Goal: Download file/media

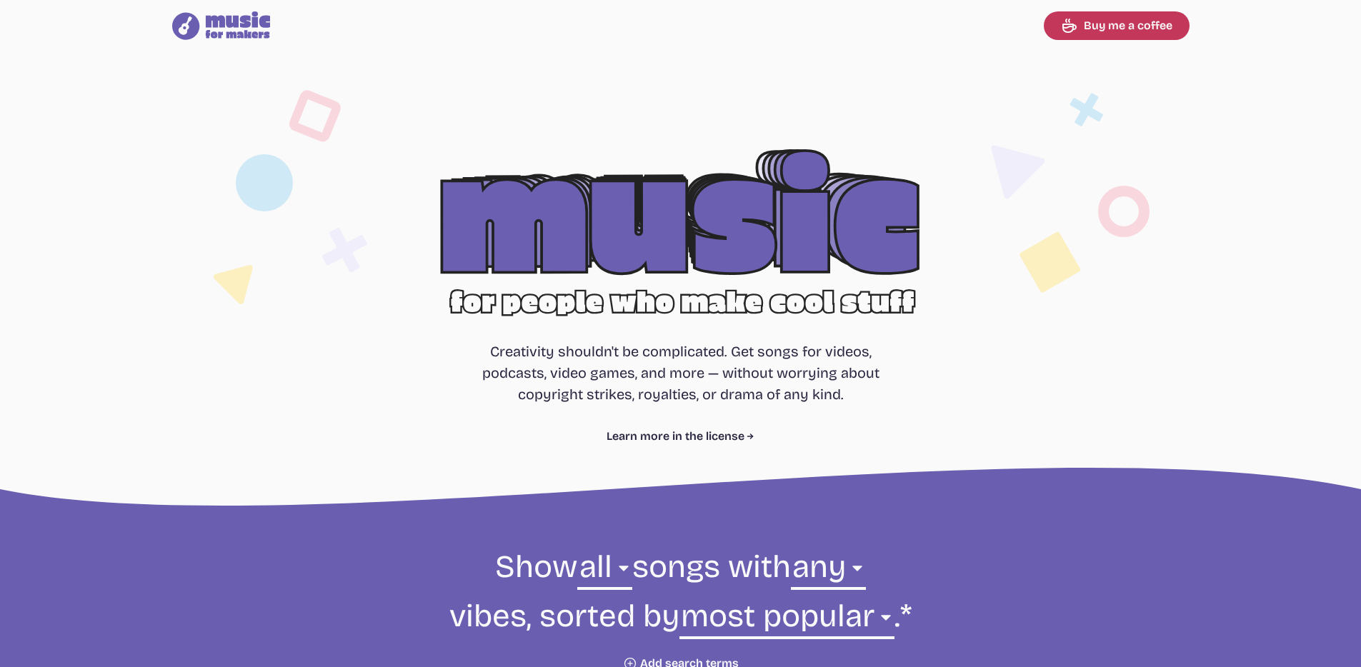
select select "most popular"
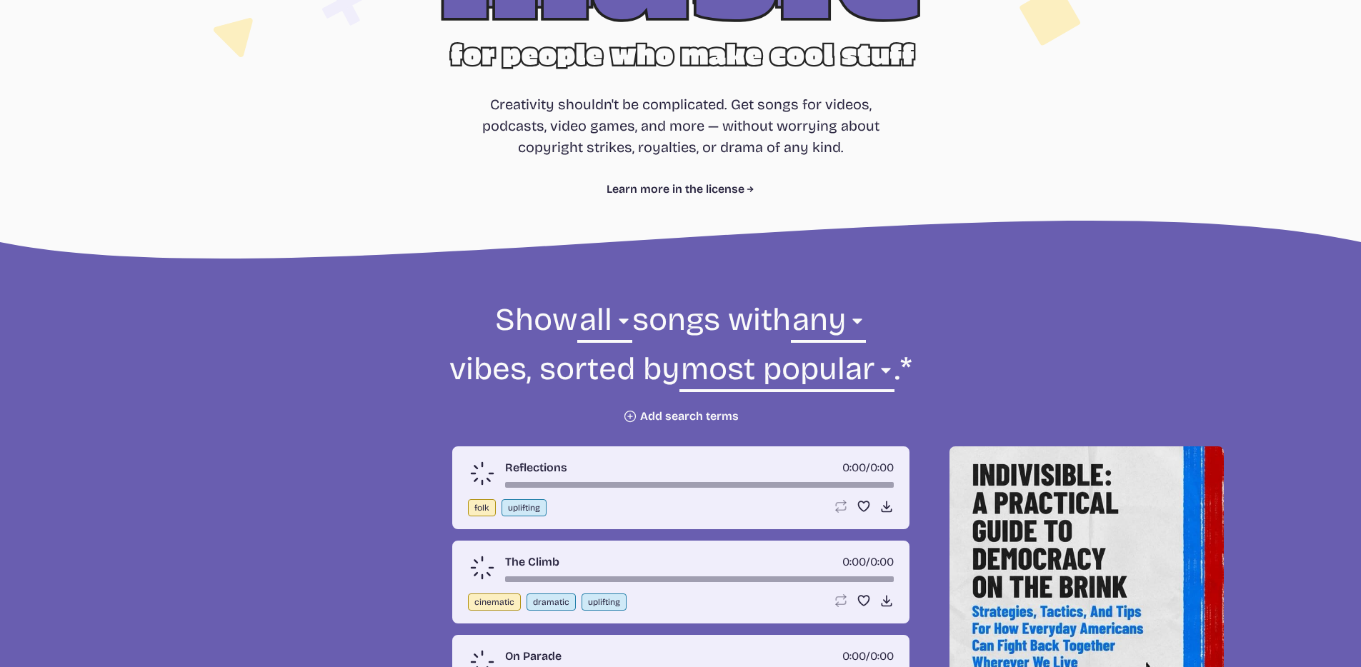
scroll to position [375, 0]
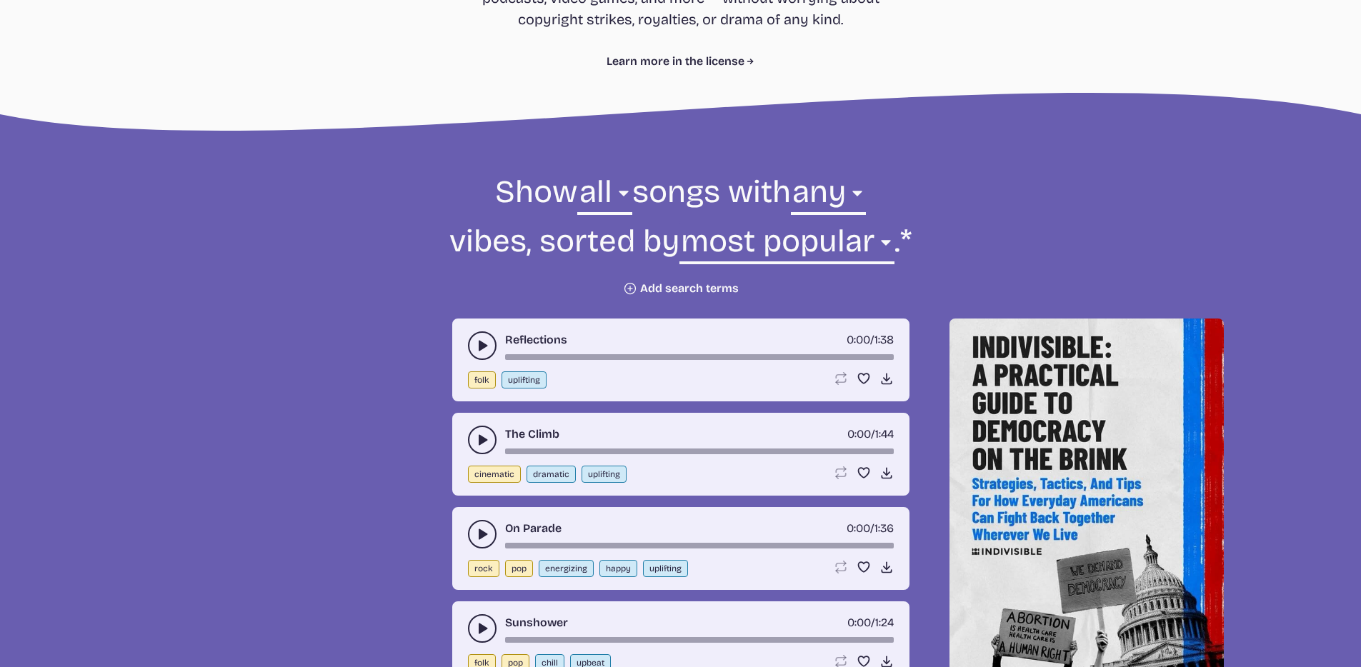
click at [488, 354] on button "play-pause toggle" at bounding box center [482, 346] width 29 height 29
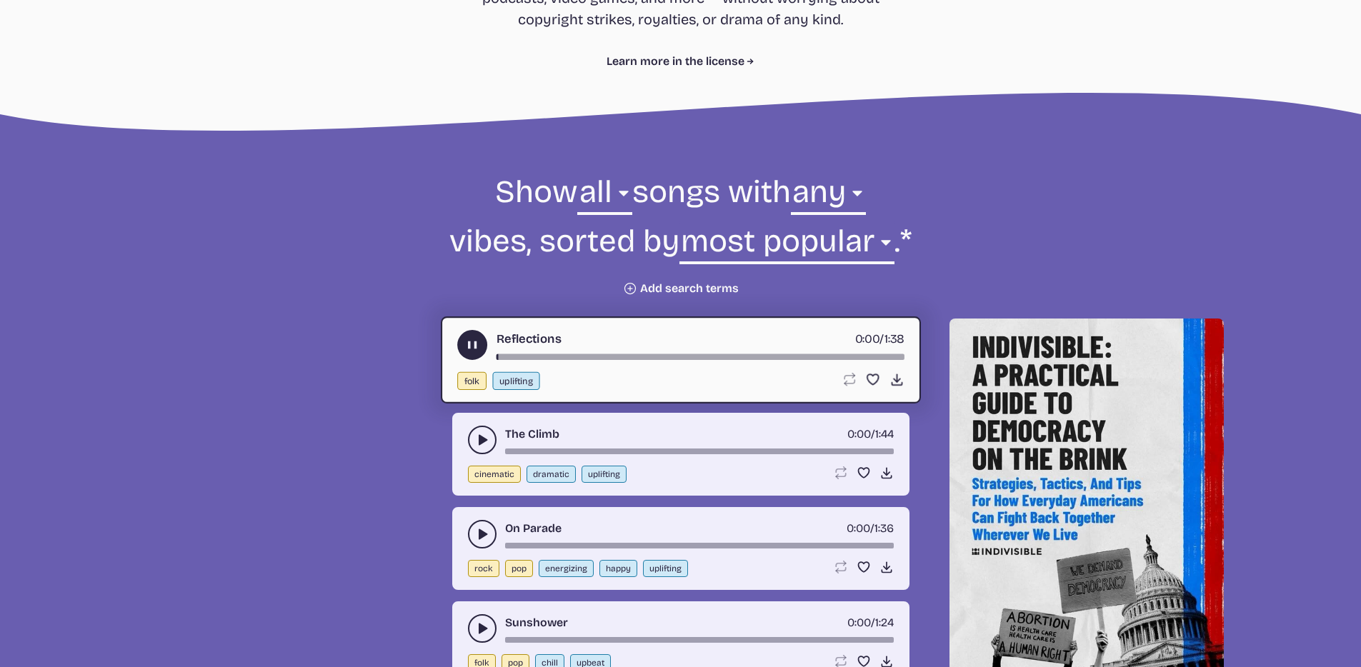
click at [865, 357] on div "song-time-bar" at bounding box center [700, 357] width 408 height 6
click at [889, 356] on div "song-time-bar" at bounding box center [700, 357] width 408 height 6
click at [877, 358] on div "song-time-bar" at bounding box center [700, 357] width 408 height 6
click at [870, 354] on div "song-time-bar" at bounding box center [700, 357] width 408 height 6
click at [853, 356] on div "song-time-bar" at bounding box center [700, 357] width 408 height 6
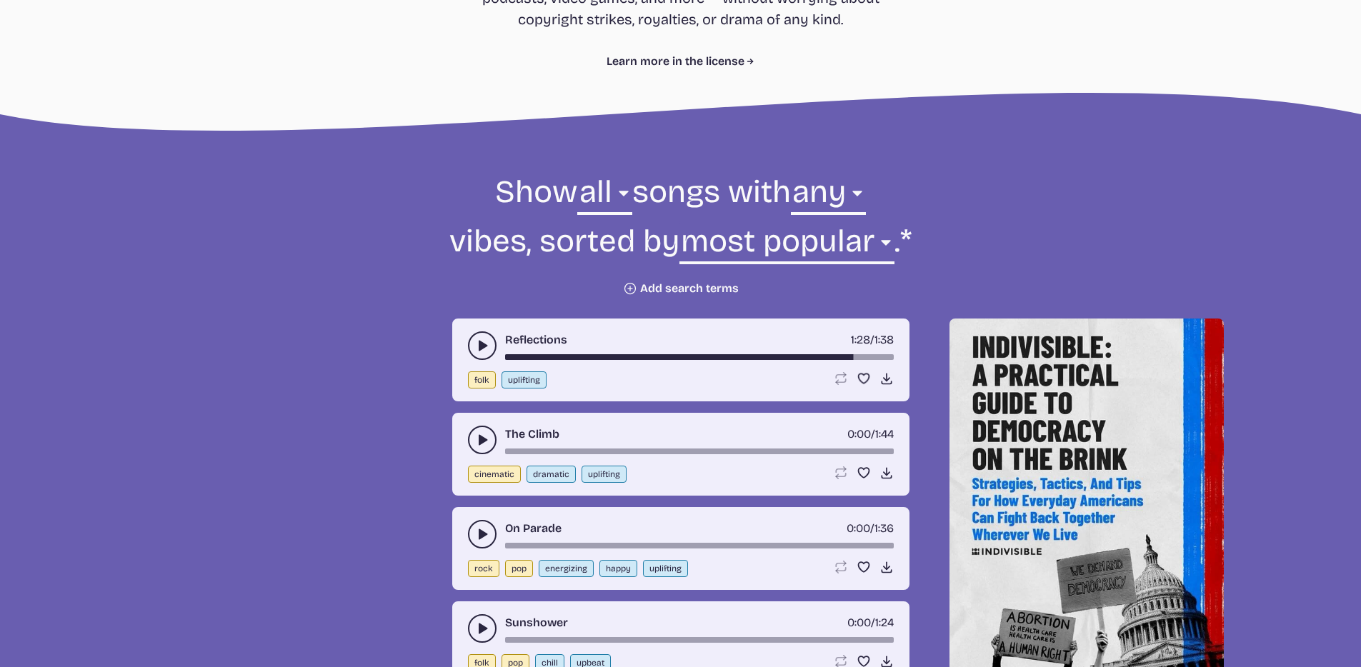
click at [494, 435] on button "play-pause toggle" at bounding box center [482, 440] width 29 height 29
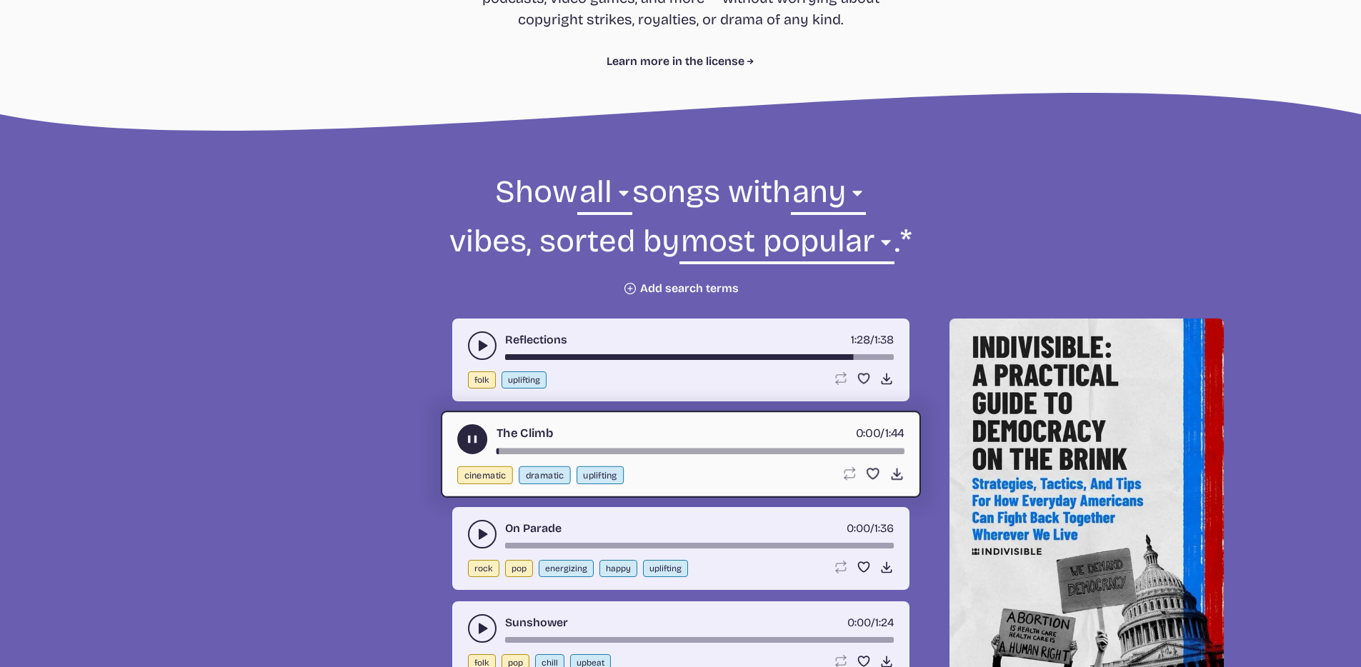
click at [880, 454] on div "The Climb 0:00 / 1:44 cinematic dramatic uplifting Loop song Loop this song. Fa…" at bounding box center [681, 454] width 480 height 87
click at [885, 450] on div "song-time-bar" at bounding box center [700, 452] width 408 height 6
click at [894, 449] on div "song-time-bar" at bounding box center [700, 452] width 408 height 6
click at [872, 537] on div "0:00 / 1:36" at bounding box center [870, 528] width 47 height 17
click at [875, 543] on div "song-time-bar" at bounding box center [699, 546] width 389 height 6
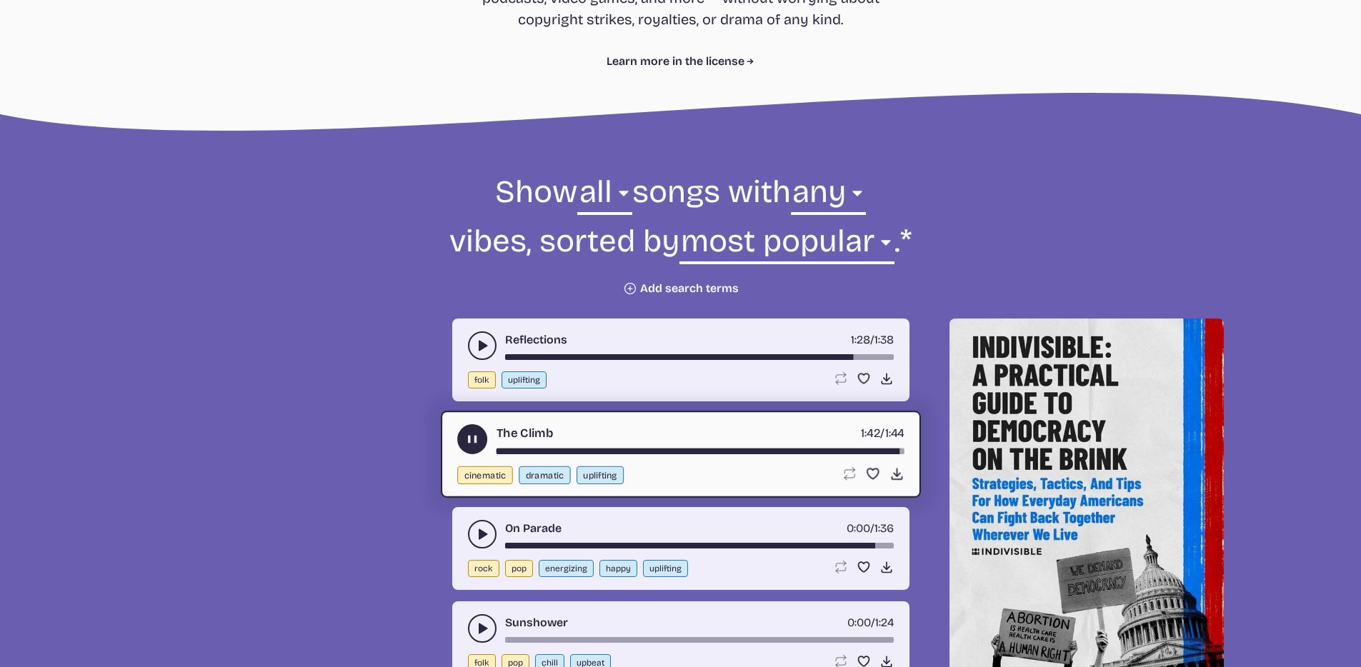
click at [875, 543] on div "song-time-bar" at bounding box center [699, 546] width 389 height 6
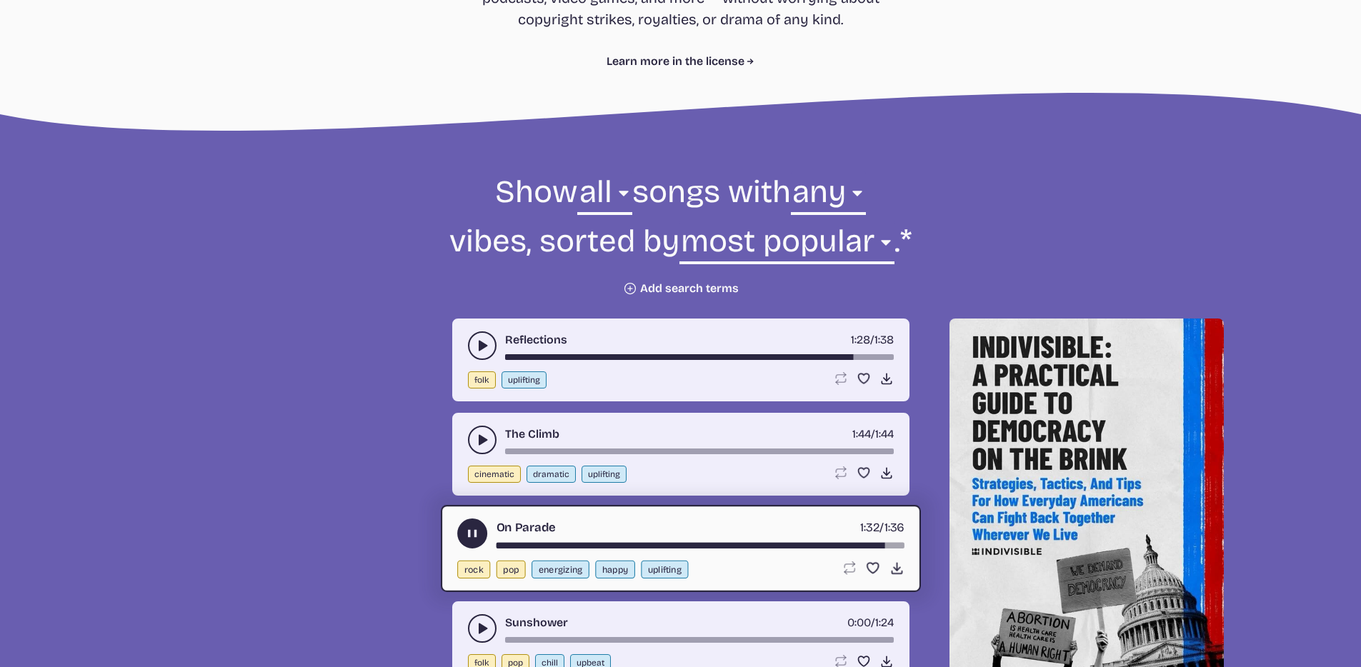
click at [463, 532] on button "play-pause toggle" at bounding box center [472, 534] width 30 height 30
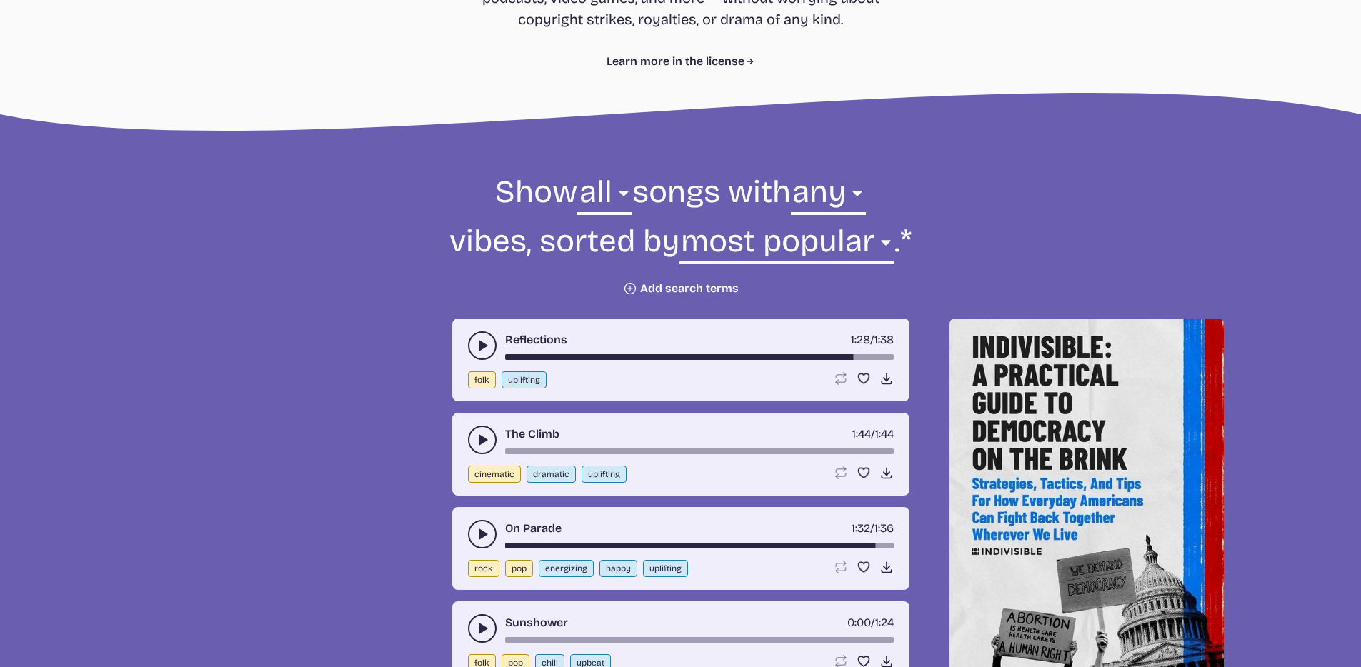
click at [475, 532] on icon "play-pause toggle" at bounding box center [482, 534] width 14 height 14
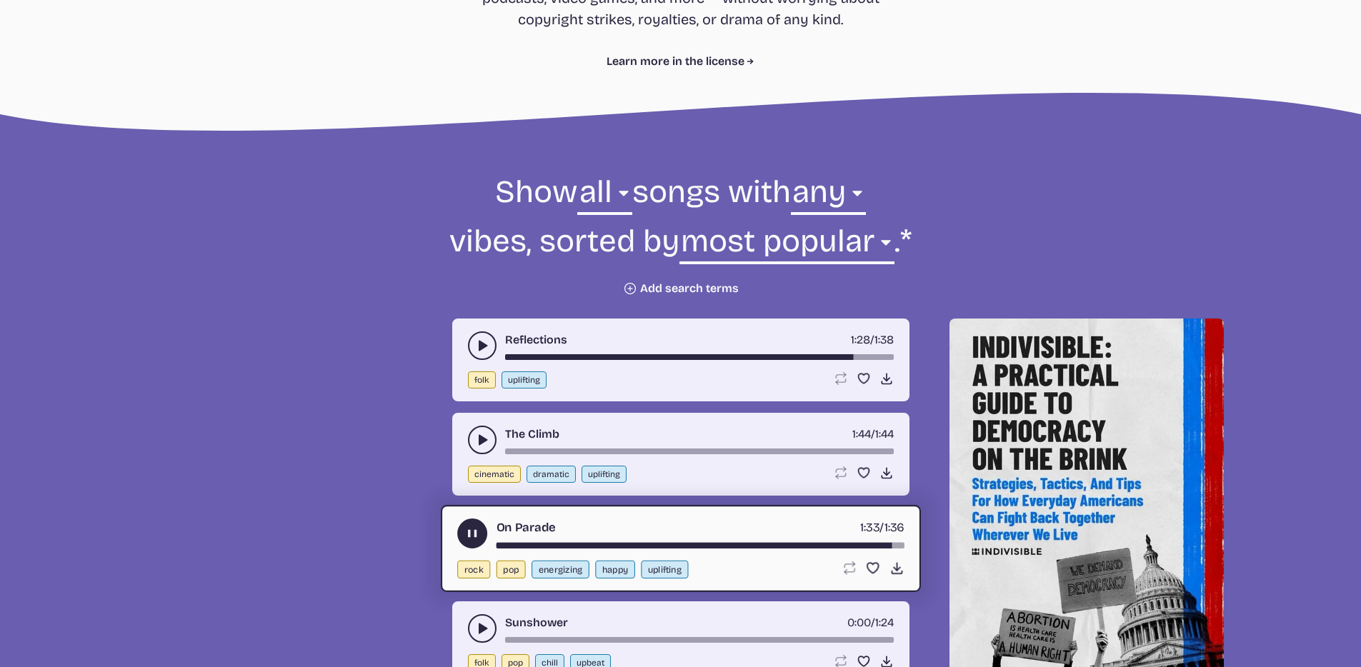
click at [469, 345] on button "play-pause toggle" at bounding box center [482, 346] width 29 height 29
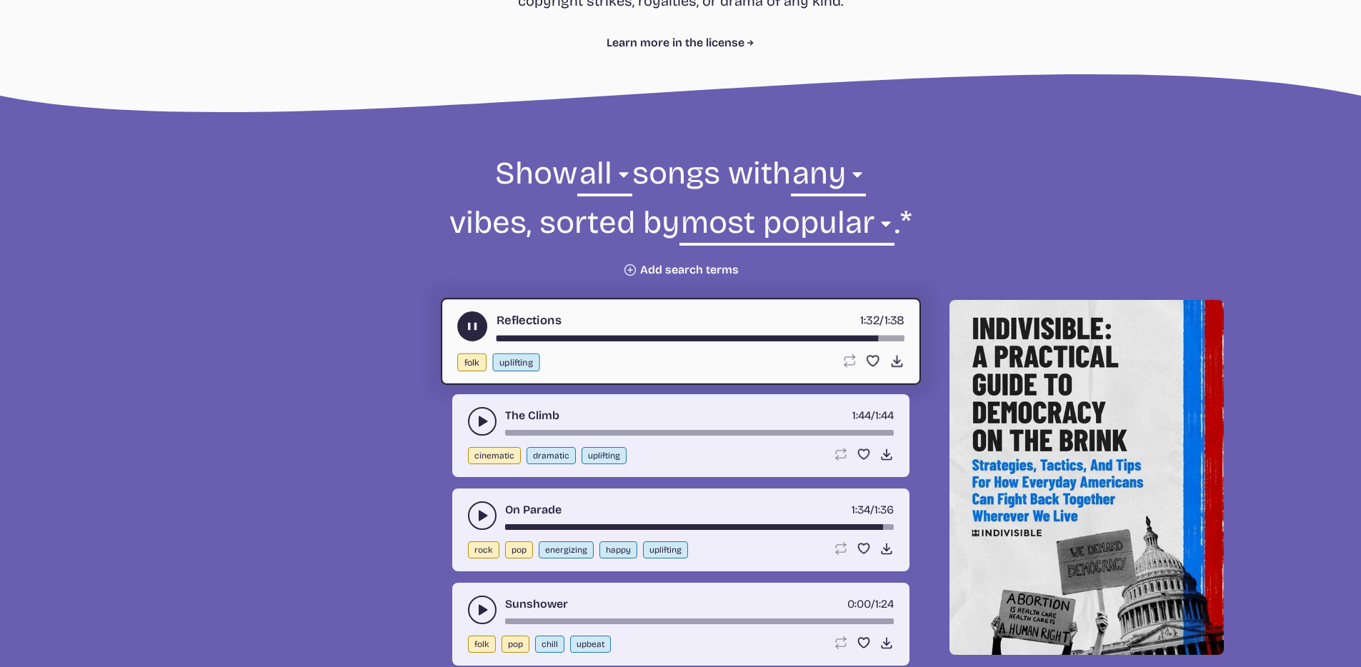
scroll to position [403, 0]
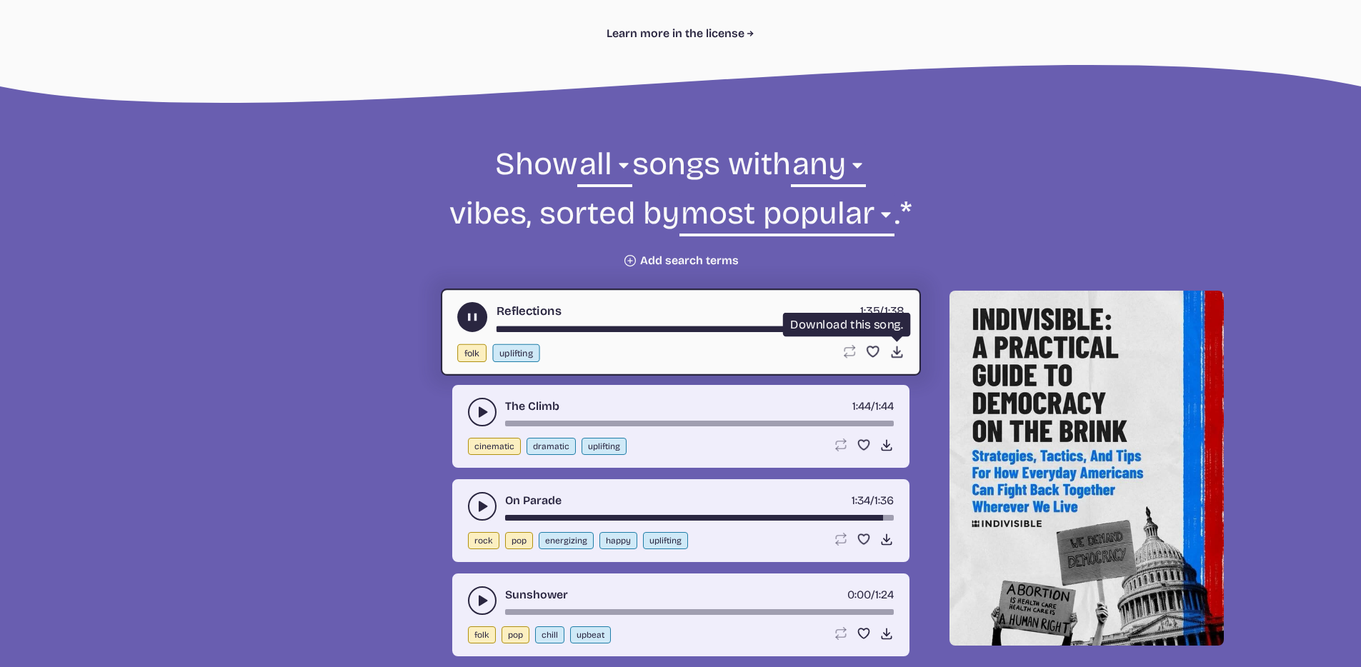
click at [890, 348] on icon "Download song" at bounding box center [896, 351] width 15 height 15
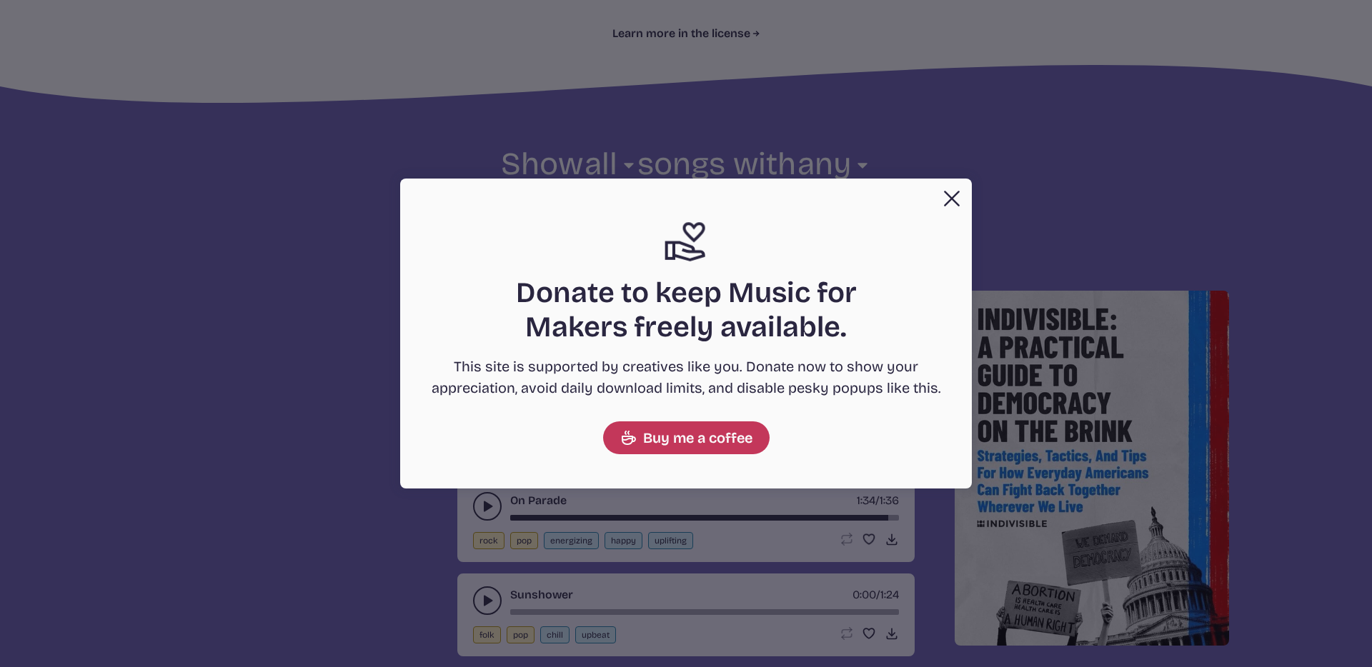
click at [947, 206] on button "Close" at bounding box center [951, 198] width 29 height 29
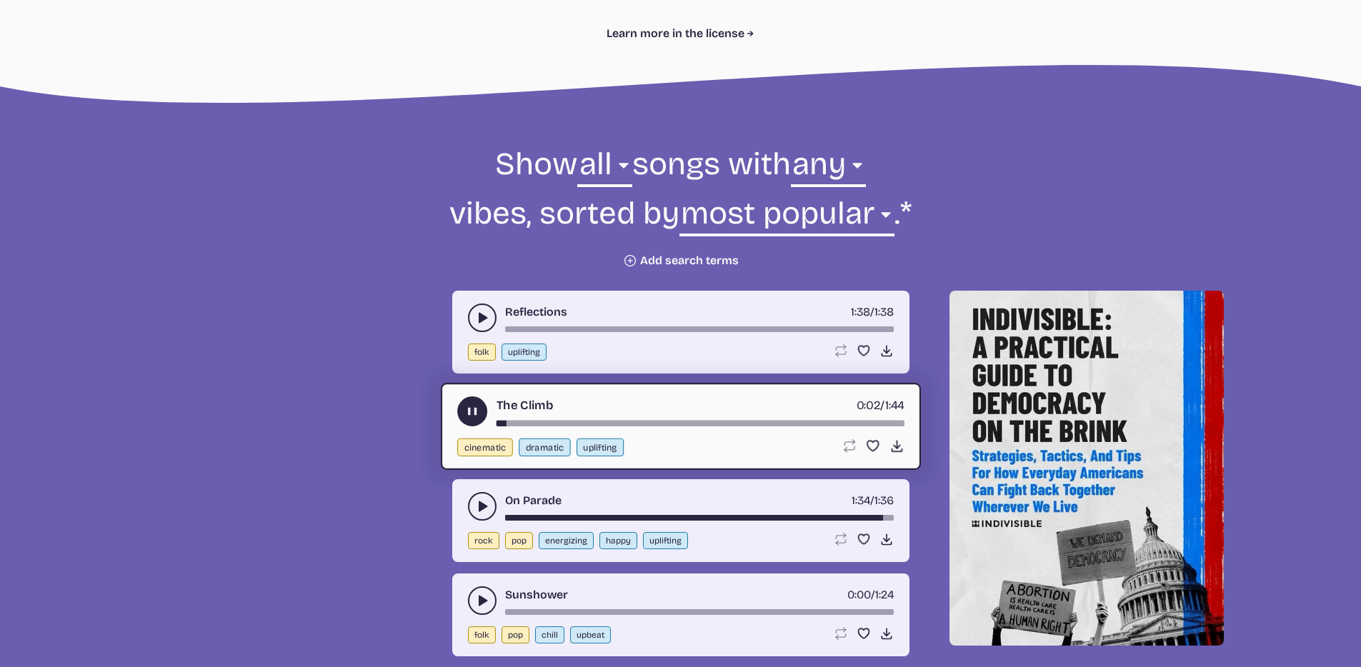
click at [480, 419] on button "play-pause toggle" at bounding box center [472, 412] width 30 height 30
